Goal: Find specific page/section: Find specific page/section

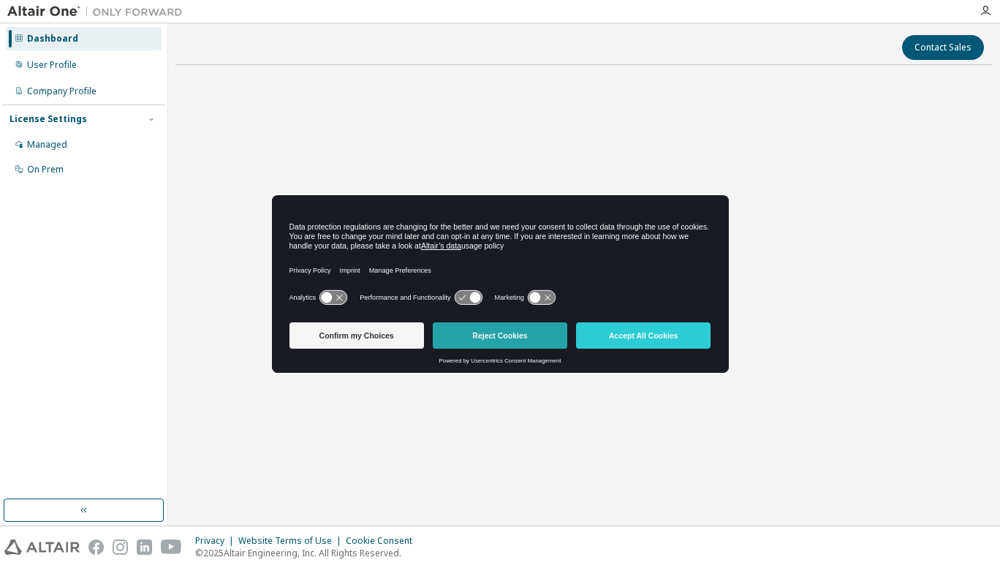
click at [528, 331] on button "Reject Cookies" at bounding box center [500, 335] width 134 height 26
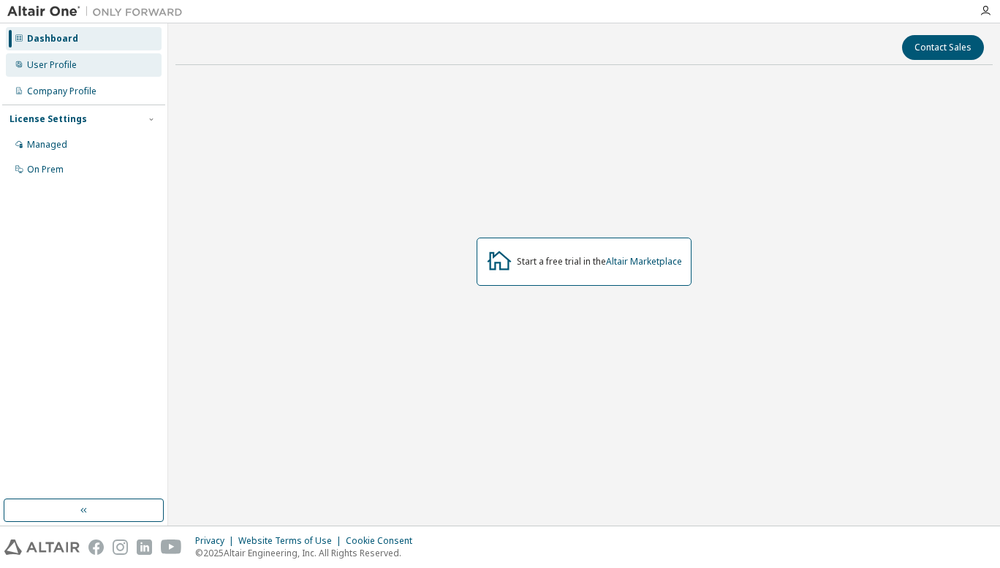
click at [55, 65] on div "User Profile" at bounding box center [52, 65] width 50 height 12
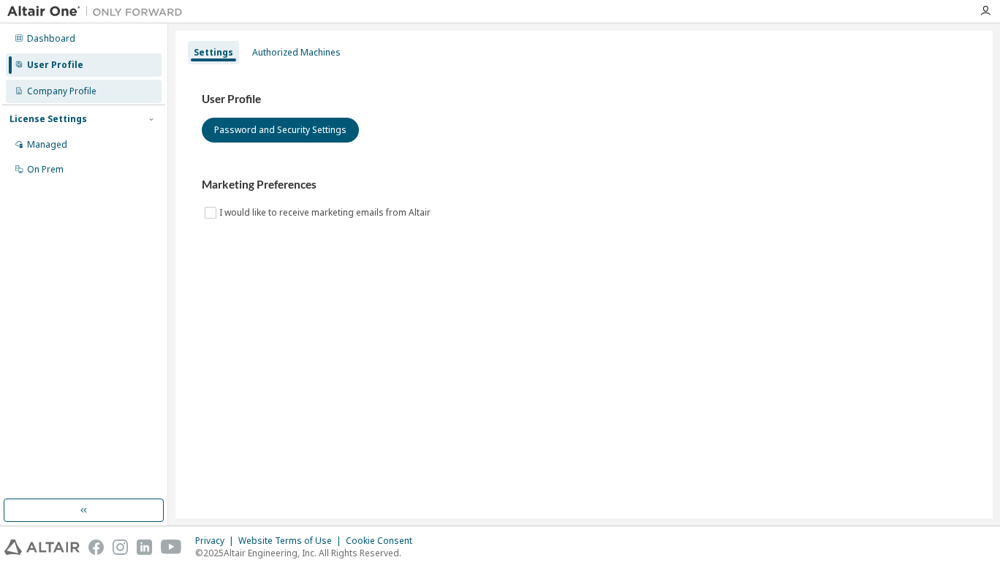
click at [87, 102] on div "Company Profile" at bounding box center [84, 91] width 156 height 23
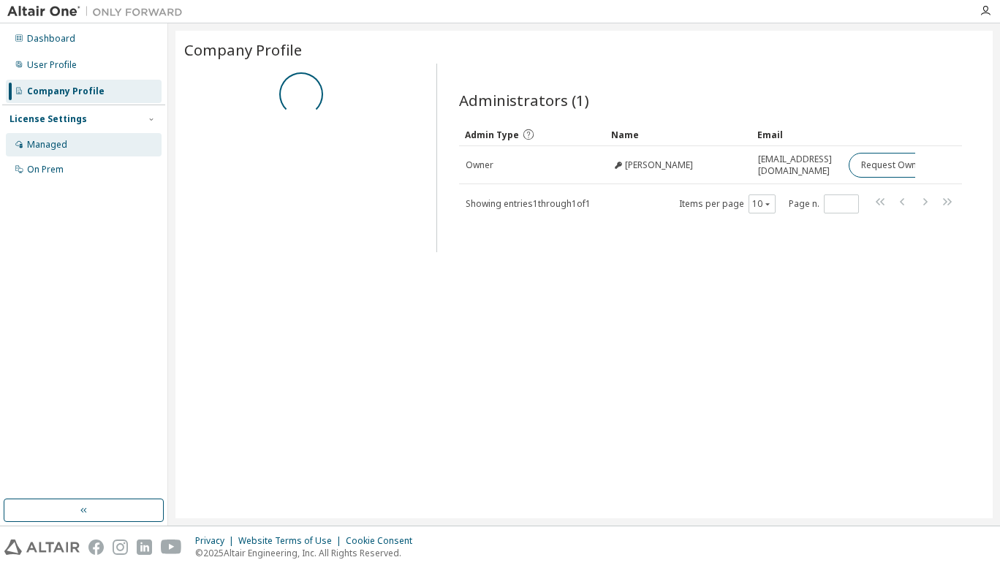
click at [64, 144] on div "Managed" at bounding box center [47, 145] width 40 height 12
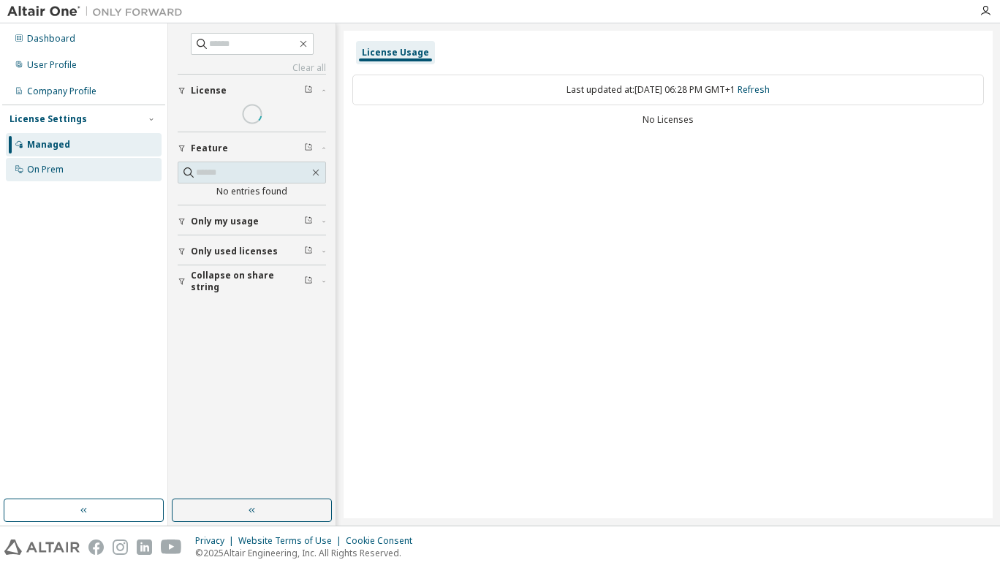
click at [77, 162] on div "On Prem" at bounding box center [84, 169] width 156 height 23
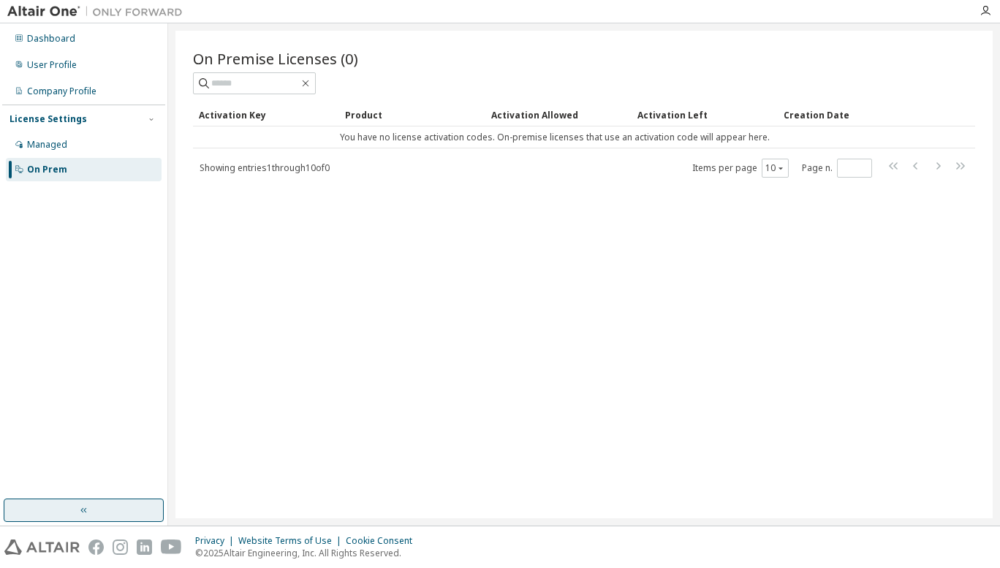
click at [80, 509] on icon "button" at bounding box center [84, 510] width 12 height 12
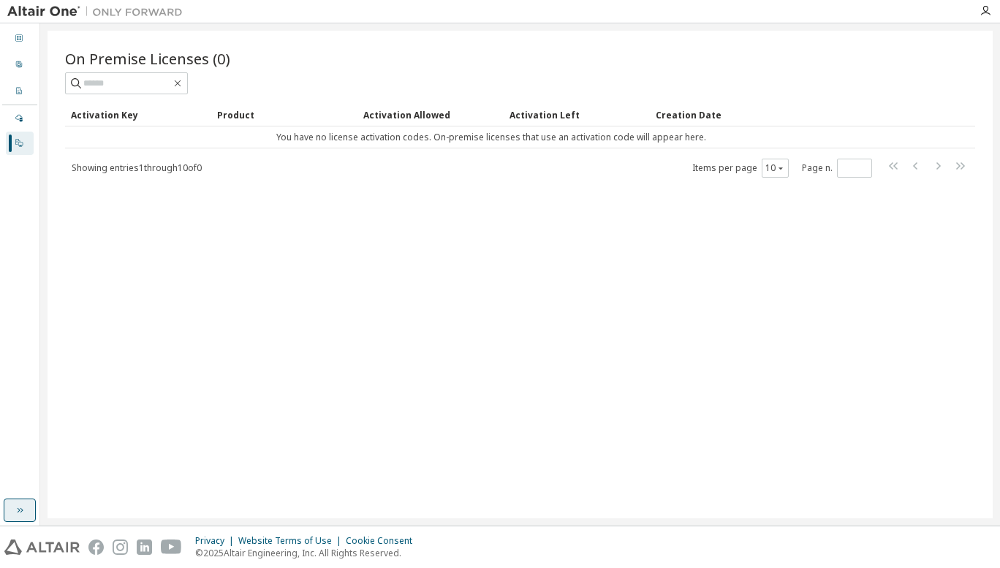
click at [21, 515] on icon "button" at bounding box center [20, 510] width 12 height 12
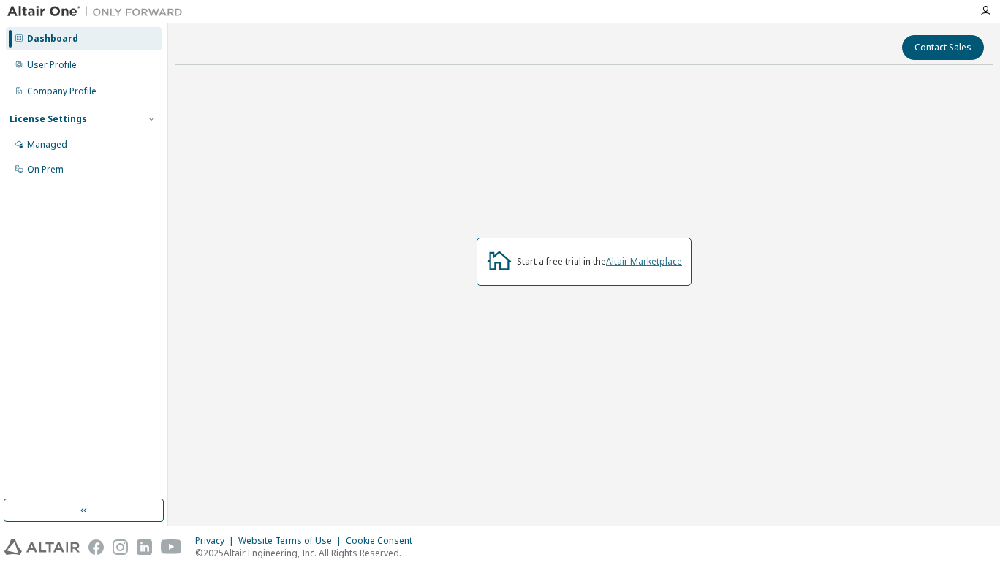
click at [648, 260] on link "Altair Marketplace" at bounding box center [644, 261] width 76 height 12
